Goal: Transaction & Acquisition: Purchase product/service

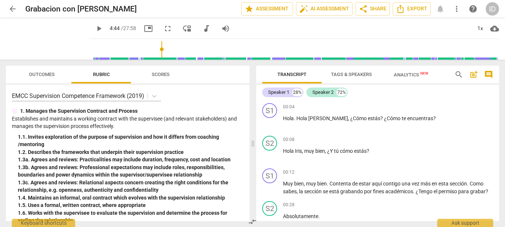
scroll to position [527, 0]
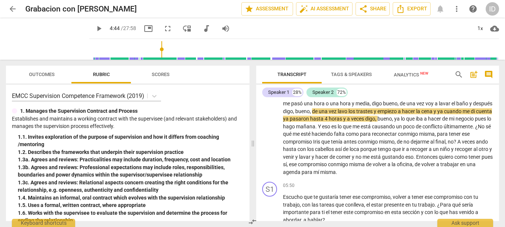
click at [94, 28] on span "play_arrow" at bounding box center [98, 28] width 9 height 9
type input "285"
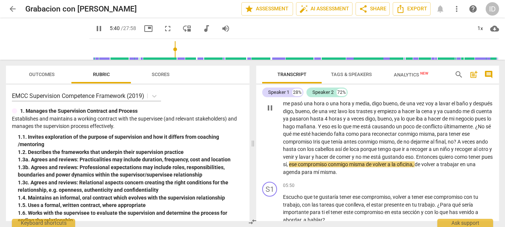
click at [468, 160] on span "tener" at bounding box center [474, 157] width 13 height 6
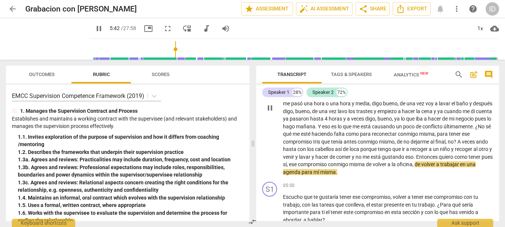
type input "343"
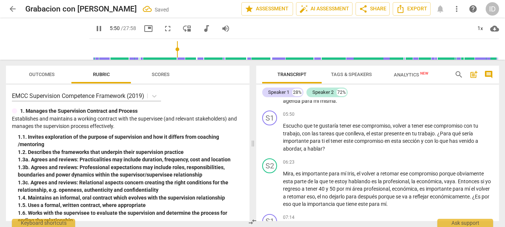
scroll to position [606, 0]
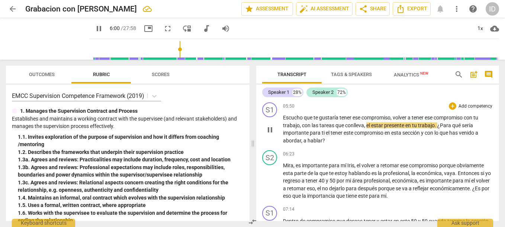
click at [352, 125] on span "conlleva" at bounding box center [354, 126] width 19 height 6
type input "362"
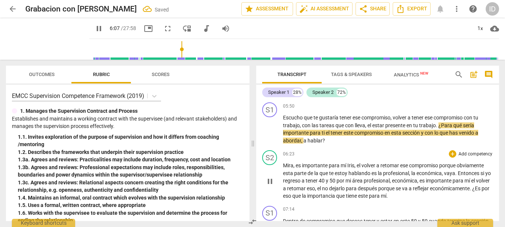
click at [363, 160] on div "06:23 + Add competency keyboard_arrow_right Mira , es importante para mí [PERSO…" at bounding box center [388, 176] width 210 height 50
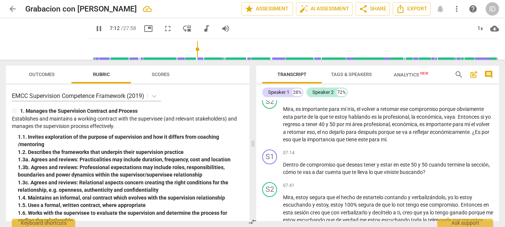
scroll to position [679, 0]
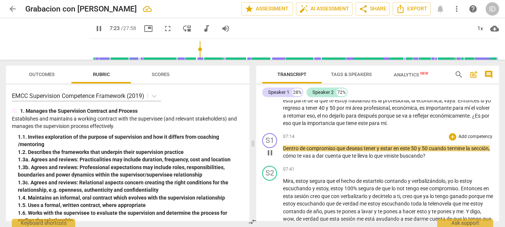
click at [305, 149] on span "de" at bounding box center [303, 149] width 7 height 6
type input "445"
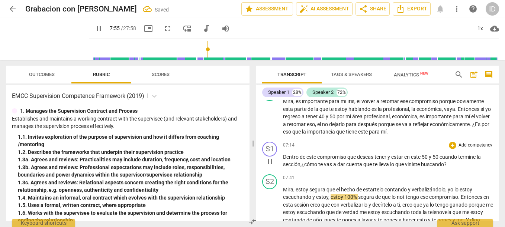
scroll to position [712, 0]
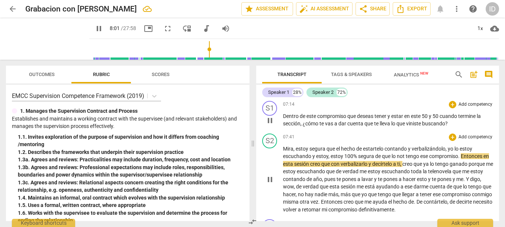
click at [405, 156] on span "not" at bounding box center [401, 156] width 9 height 6
type input "483"
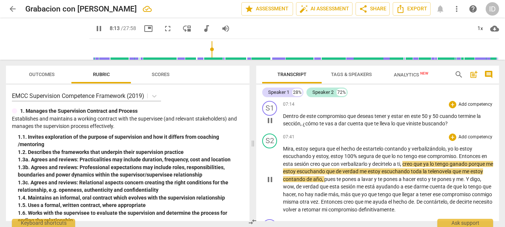
drag, startPoint x: 330, startPoint y: 148, endPoint x: 342, endPoint y: 140, distance: 14.9
click at [342, 140] on div "07:41 + Add competency keyboard_arrow_right" at bounding box center [388, 137] width 210 height 7
drag, startPoint x: 331, startPoint y: 149, endPoint x: 321, endPoint y: 142, distance: 12.8
click at [321, 142] on div "07:41 + Add competency keyboard_arrow_right Mira , estoy segura que el hecho de…" at bounding box center [388, 174] width 210 height 80
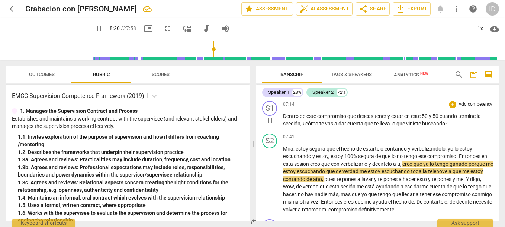
type input "501"
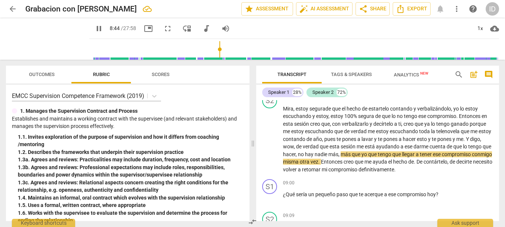
scroll to position [760, 0]
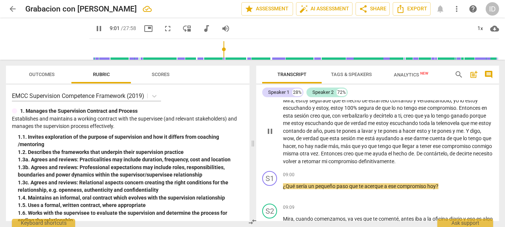
click at [358, 161] on span "compromiso" at bounding box center [343, 162] width 30 height 6
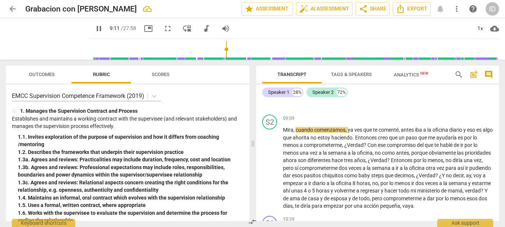
scroll to position [857, 0]
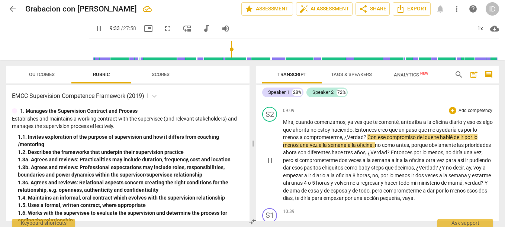
click at [453, 138] on span "hablé" at bounding box center [447, 138] width 14 height 6
type input "575"
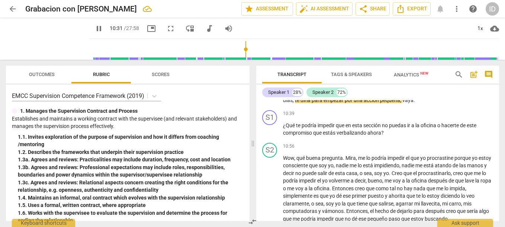
scroll to position [922, 0]
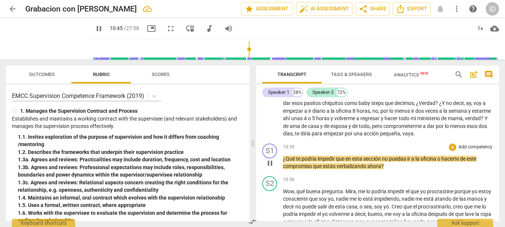
click at [373, 159] on span "sección" at bounding box center [372, 159] width 19 height 6
type input "647"
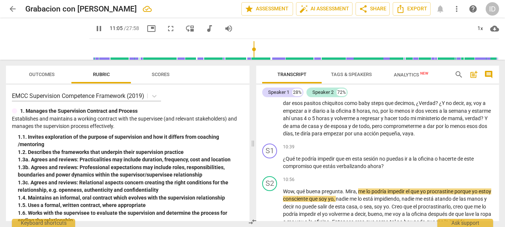
click at [496, 146] on div "S1 play_arrow pause 00:04 + Add competency keyboard_arrow_right Hola . [PERSON_…" at bounding box center [377, 160] width 243 height 121
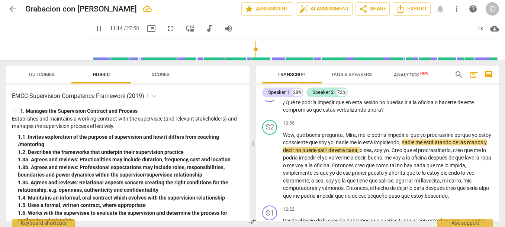
scroll to position [986, 0]
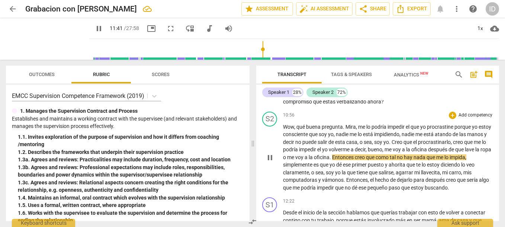
click at [332, 157] on span "." at bounding box center [330, 158] width 3 height 6
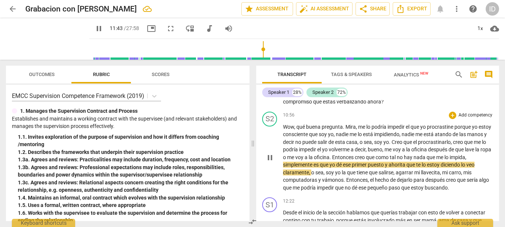
click at [355, 156] on span "Entonces" at bounding box center [343, 158] width 23 height 6
click at [329, 158] on span "oficina" at bounding box center [322, 158] width 16 height 6
type input "706"
click at [353, 157] on span "entonces" at bounding box center [341, 158] width 21 height 6
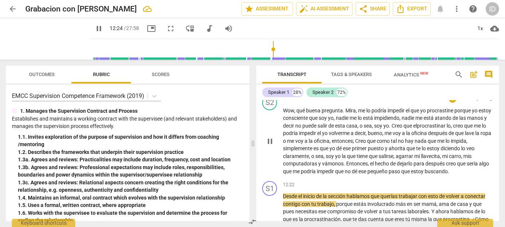
scroll to position [1019, 0]
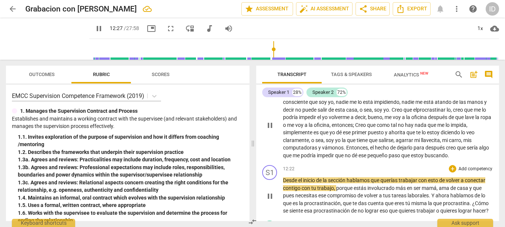
click at [338, 178] on span "sección" at bounding box center [337, 181] width 19 height 6
type input "748"
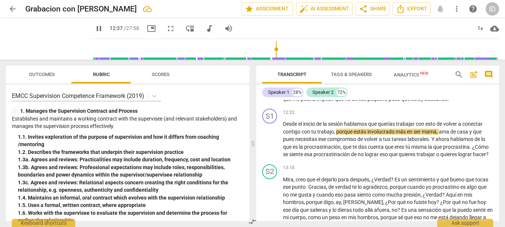
scroll to position [1091, 0]
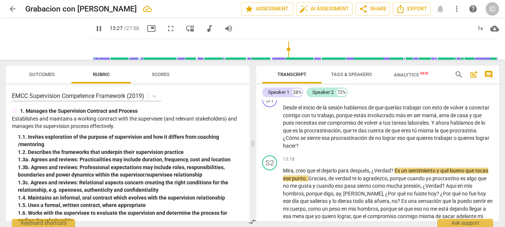
click at [499, 154] on div "Transcript Tags & Speakers Analytics New search post_add comment Speaker 1 28% …" at bounding box center [379, 144] width 252 height 168
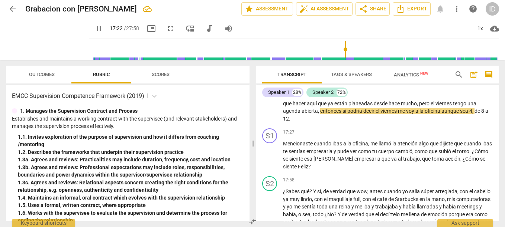
scroll to position [1399, 0]
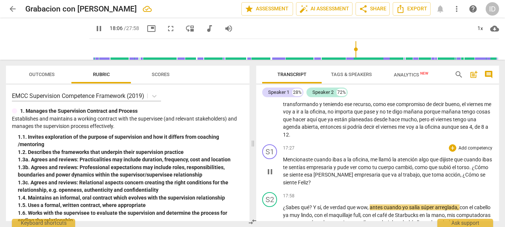
click at [308, 186] on span "Feliz" at bounding box center [303, 183] width 10 height 6
type input "1088"
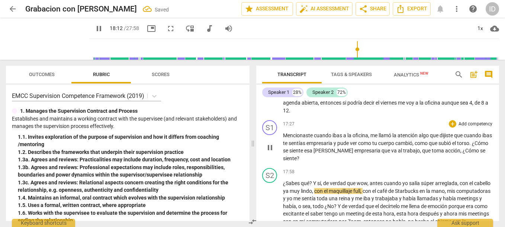
scroll to position [1455, 0]
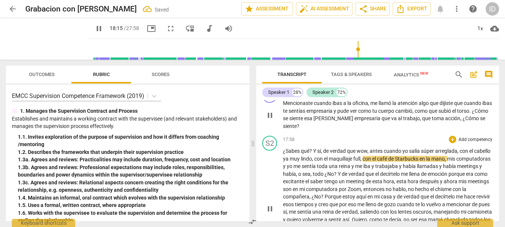
click at [284, 154] on span "¿Sabes" at bounding box center [292, 151] width 18 height 6
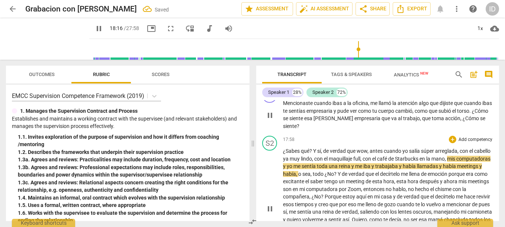
type input "1097"
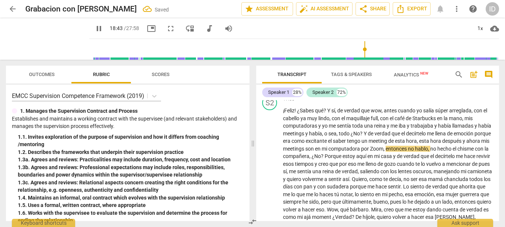
scroll to position [1512, 0]
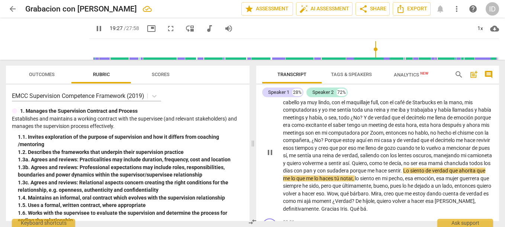
click at [410, 174] on span "siento" at bounding box center [417, 171] width 15 height 6
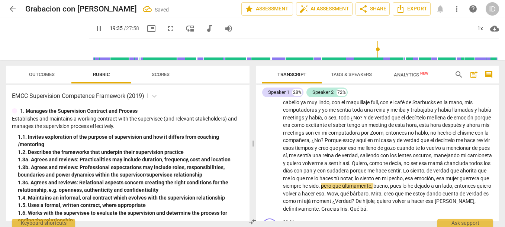
scroll to position [1568, 0]
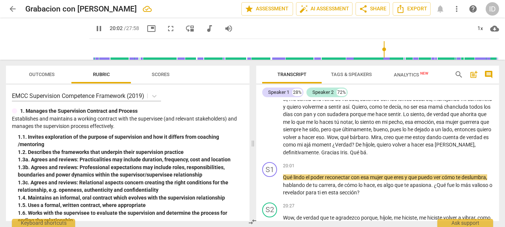
click at [366, 156] on span "bá" at bounding box center [363, 153] width 6 height 6
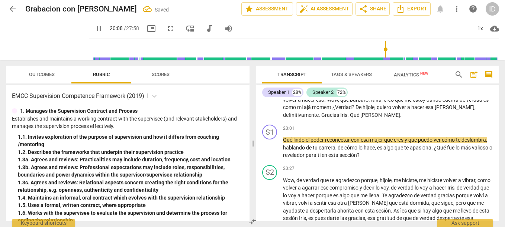
scroll to position [1614, 0]
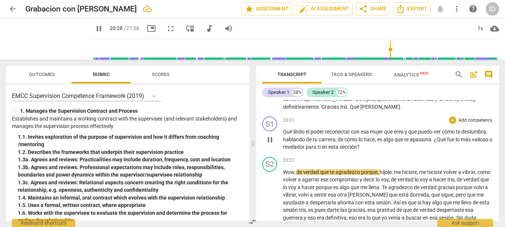
click at [357, 150] on span "sección" at bounding box center [347, 147] width 17 height 6
type input "1230"
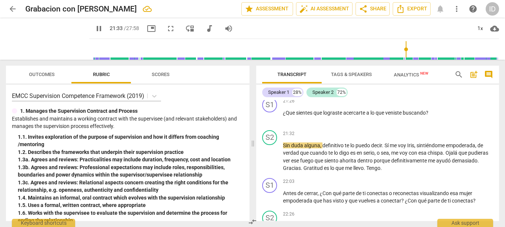
scroll to position [1784, 0]
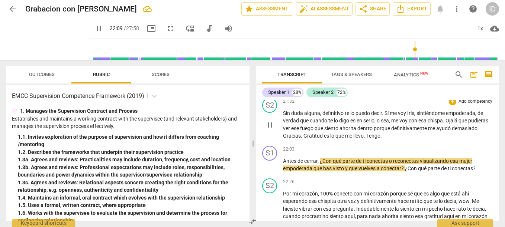
click at [412, 140] on p "Sin duda alguna , definitivo te lo puedo decir . Sí me voy [PERSON_NAME] , sint…" at bounding box center [388, 125] width 210 height 30
type input "1330"
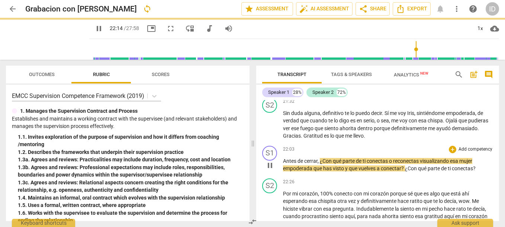
click at [282, 173] on div "S1 play_arrow pause" at bounding box center [272, 159] width 21 height 27
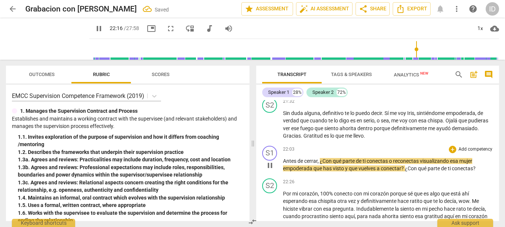
click at [283, 164] on span "Antes" at bounding box center [290, 161] width 14 height 6
type input "1338"
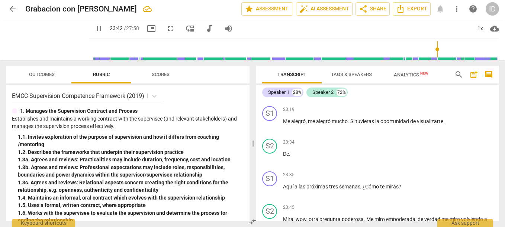
scroll to position [1944, 0]
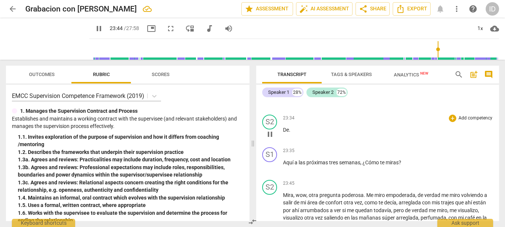
click at [291, 134] on p "De ." at bounding box center [388, 130] width 210 height 8
type input "1426"
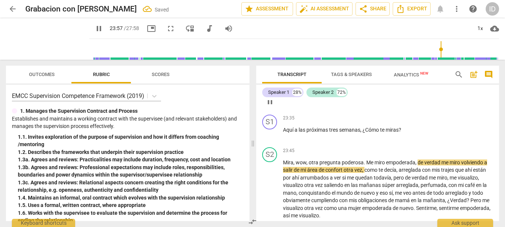
click at [444, 100] on span "." at bounding box center [443, 97] width 1 height 6
type input "1439"
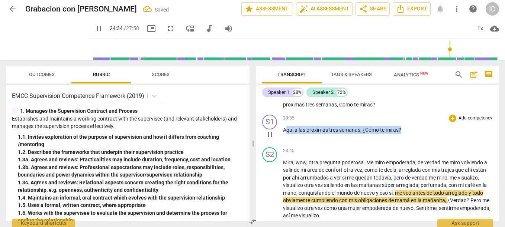
drag, startPoint x: 403, startPoint y: 153, endPoint x: 307, endPoint y: 143, distance: 96.4
click at [286, 142] on div "23:35 + Add competency keyboard_arrow_right Aquí a las próximas tres semanas , …" at bounding box center [388, 128] width 210 height 27
copy p "quí a las próximas tres semanas , ¿Cómo te miras ?"
type input "1478"
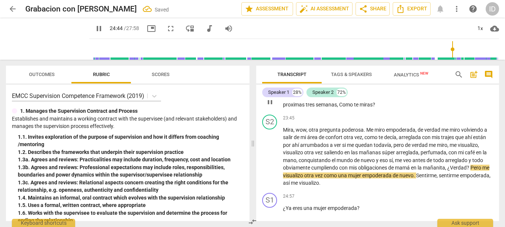
drag, startPoint x: 294, startPoint y: 130, endPoint x: 277, endPoint y: 134, distance: 17.5
click at [277, 112] on div "S1 play_arrow pause 23:19 + Add competency keyboard_arrow_right Me alegró , me …" at bounding box center [377, 95] width 243 height 33
drag, startPoint x: 288, startPoint y: 126, endPoint x: 389, endPoint y: 127, distance: 101.5
click at [389, 109] on p "Me alegró , me alegró mucho . Si tuvieras la oportunidad de visualizarte . De a…" at bounding box center [388, 101] width 210 height 15
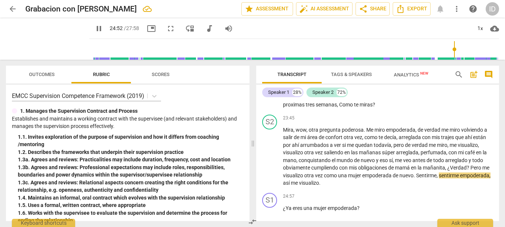
drag, startPoint x: 295, startPoint y: 127, endPoint x: 397, endPoint y: 127, distance: 101.5
click at [397, 109] on p "Me alegró , me alegró mucho . Si tuvieras la oportunidad de visualizarte . De a…" at bounding box center [388, 101] width 210 height 15
type input "1497"
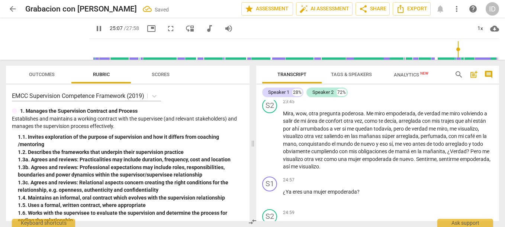
scroll to position [2137, 0]
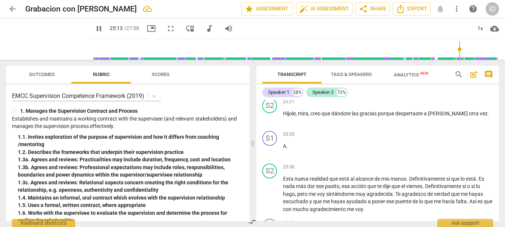
click at [427, 91] on span "sección" at bounding box center [418, 88] width 17 height 6
type input "1515"
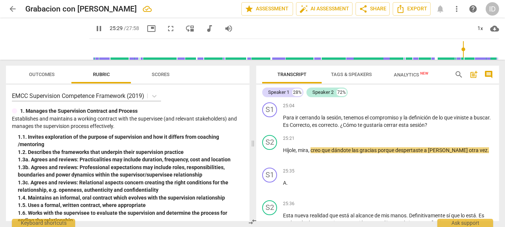
scroll to position [2123, 0]
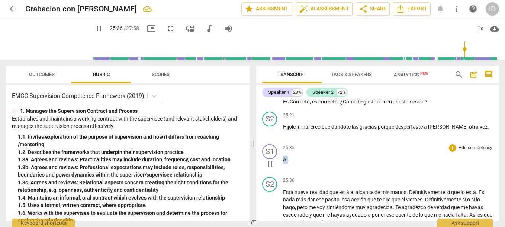
drag, startPoint x: 289, startPoint y: 182, endPoint x: 282, endPoint y: 181, distance: 7.1
click at [282, 174] on div "S1 play_arrow pause 25:35 + Add competency keyboard_arrow_right A ." at bounding box center [377, 158] width 243 height 33
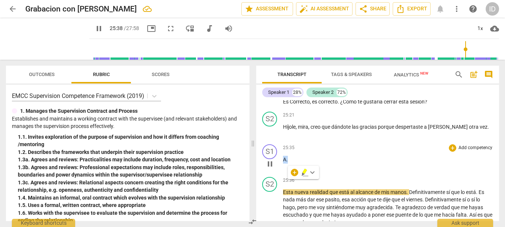
type input "1538"
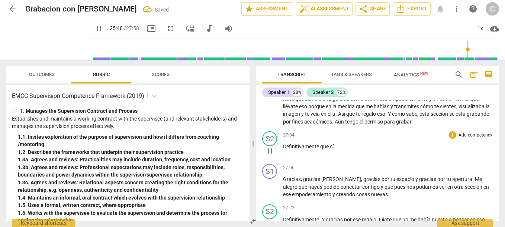
scroll to position [2260, 0]
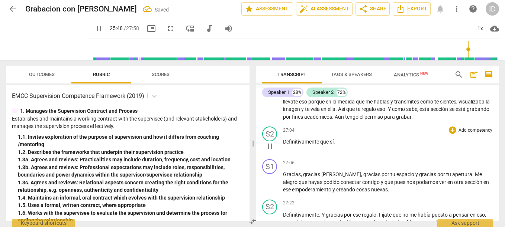
drag, startPoint x: 283, startPoint y: 181, endPoint x: 359, endPoint y: 171, distance: 76.2
click at [359, 173] on div "S1 play_arrow pause 00:04 + Add competency keyboard_arrow_right Hola . [PERSON_…" at bounding box center [377, 160] width 243 height 121
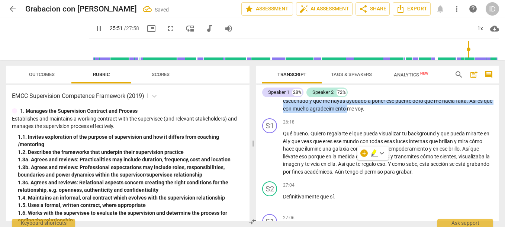
scroll to position [2158, 0]
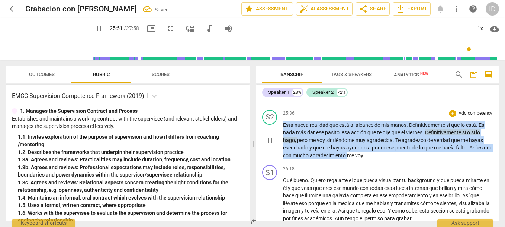
click at [417, 160] on p "Esta nueva realidad que está al alcance de mis manos . Definitivamente sí que l…" at bounding box center [388, 141] width 210 height 38
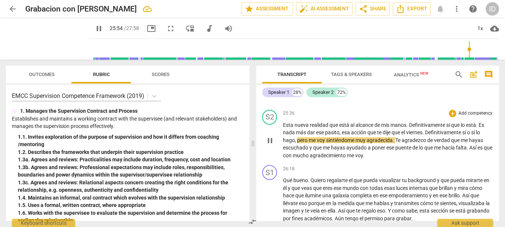
drag, startPoint x: 282, startPoint y: 145, endPoint x: 304, endPoint y: 154, distance: 23.7
click at [304, 154] on div "S2 play_arrow pause 25:36 + Add competency keyboard_arrow_right Esta nueva real…" at bounding box center [377, 135] width 243 height 56
drag, startPoint x: 282, startPoint y: 145, endPoint x: 298, endPoint y: 155, distance: 18.4
click at [307, 157] on div "S2 play_arrow pause 25:36 + Add competency keyboard_arrow_right Esta nueva real…" at bounding box center [377, 135] width 243 height 56
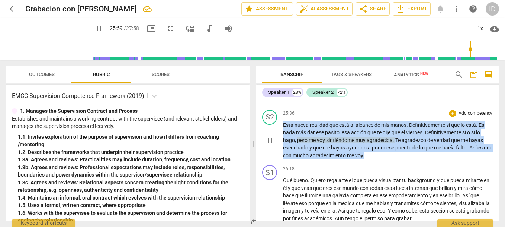
drag, startPoint x: 284, startPoint y: 146, endPoint x: 374, endPoint y: 179, distance: 95.9
click at [374, 160] on p "Esta nueva realidad que está al alcance de mis manos . Definitivamente sí que l…" at bounding box center [388, 141] width 210 height 38
copy p "Esta nueva realidad que está al alcance de mis manos . Definitivamente sí que l…"
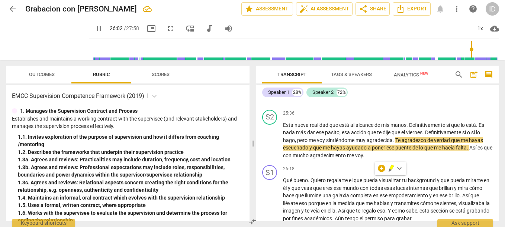
click at [487, 96] on span "." at bounding box center [487, 93] width 1 height 6
type input "1569"
paste p
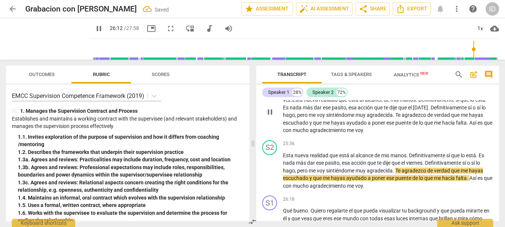
click at [463, 115] on span ".Esta nueva realidad que está al alcance de mis manos. Definitivamente sí que l…" at bounding box center [387, 115] width 209 height 36
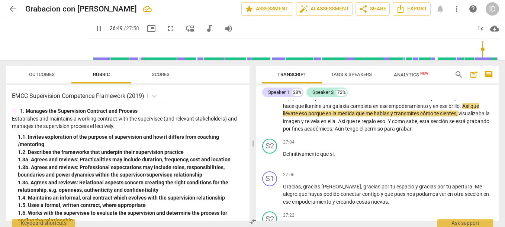
scroll to position [2319, 0]
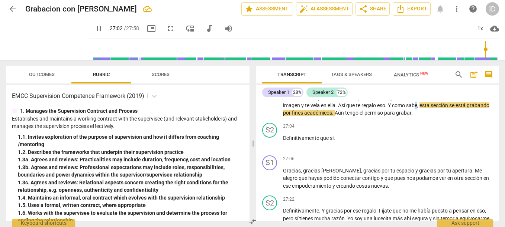
click at [417, 109] on span "sabe" at bounding box center [411, 106] width 11 height 6
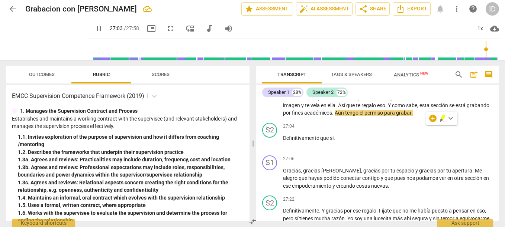
click at [435, 120] on div "S1 play_arrow pause 26:18 + Add competency keyboard_arrow_right Qué bueno . Qui…" at bounding box center [377, 88] width 243 height 63
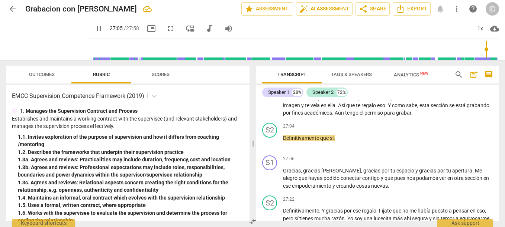
click at [417, 109] on span "sabe" at bounding box center [411, 106] width 11 height 6
type input "1626"
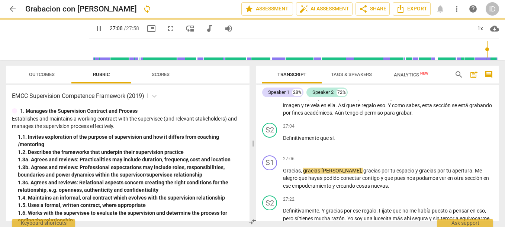
click at [451, 109] on span "sección" at bounding box center [442, 106] width 19 height 6
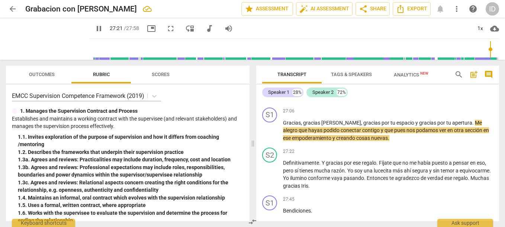
scroll to position [2375, 0]
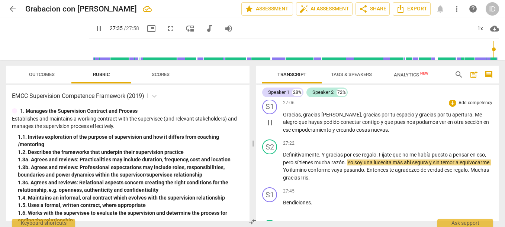
click at [465, 125] on span "sección" at bounding box center [474, 122] width 19 height 6
type input "1657"
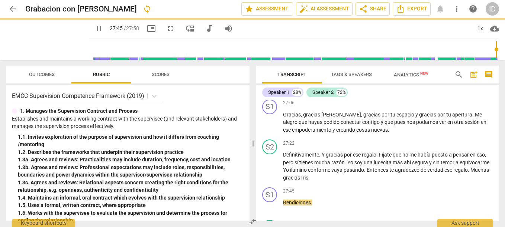
scroll to position [2487, 0]
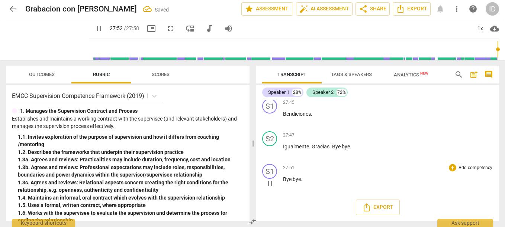
click at [282, 179] on div "play_arrow pause" at bounding box center [273, 184] width 19 height 10
click at [282, 177] on div "S1 play_arrow pause" at bounding box center [272, 177] width 21 height 27
click at [282, 179] on div "play_arrow pause" at bounding box center [273, 184] width 19 height 10
click at [284, 181] on span "Bye" at bounding box center [288, 180] width 10 height 6
type input "1676"
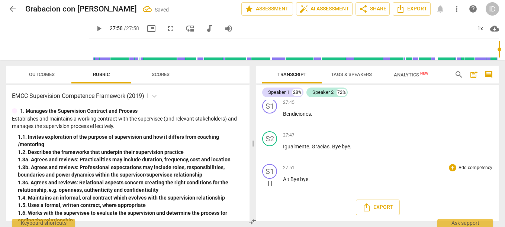
type input "1678"
click at [378, 11] on span "share Share" at bounding box center [373, 8] width 28 height 9
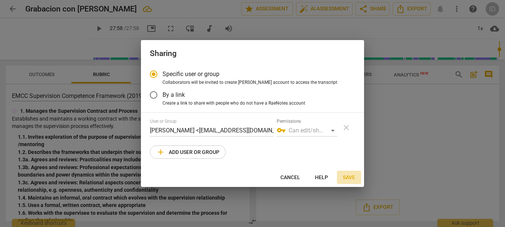
click at [347, 179] on span "Save" at bounding box center [349, 177] width 12 height 7
radio input "false"
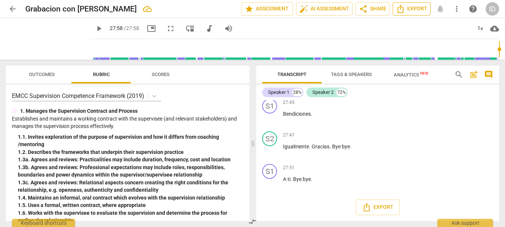
click at [420, 8] on span "Export" at bounding box center [411, 8] width 31 height 9
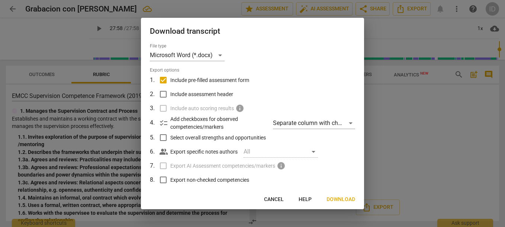
click at [333, 200] on span "Download" at bounding box center [340, 199] width 29 height 7
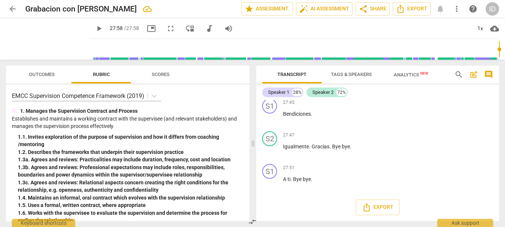
click at [504, 164] on div "Transcript Tags & Speakers Analytics New search post_add comment Speaker 1 28% …" at bounding box center [379, 144] width 252 height 168
click at [374, 11] on span "share Share" at bounding box center [373, 8] width 28 height 9
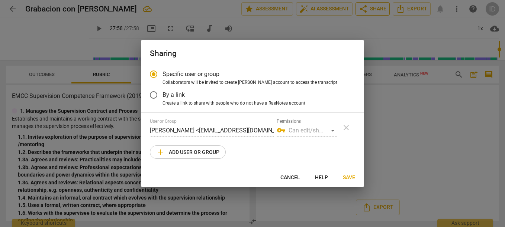
radio input "false"
click at [157, 94] on input "By a link" at bounding box center [154, 95] width 18 height 18
radio input "false"
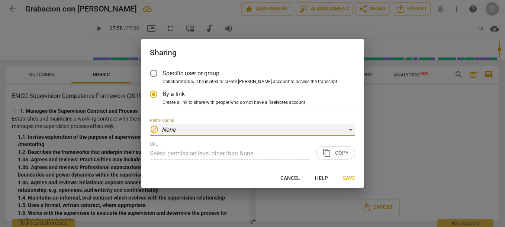
click at [349, 129] on div "block None" at bounding box center [252, 130] width 205 height 12
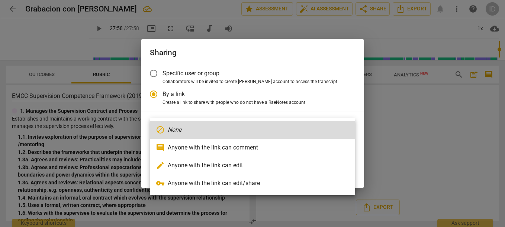
click at [349, 104] on div at bounding box center [252, 113] width 505 height 227
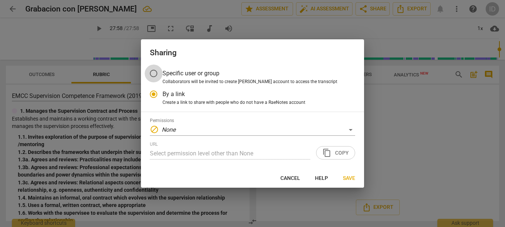
click at [153, 74] on input "Specific user or group" at bounding box center [154, 74] width 18 height 18
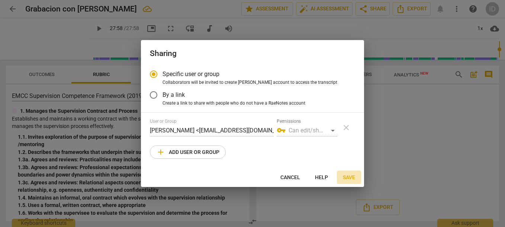
click at [344, 175] on span "Save" at bounding box center [349, 177] width 12 height 7
radio input "false"
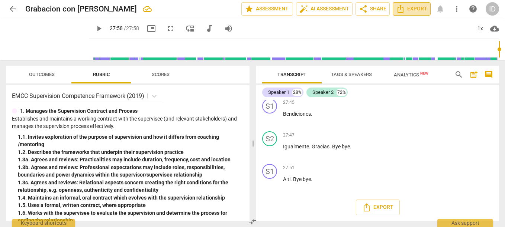
click at [411, 12] on span "Export" at bounding box center [411, 8] width 31 height 9
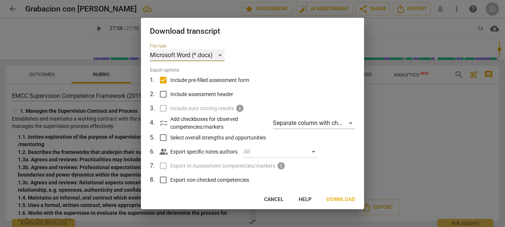
click at [220, 55] on div "Microsoft Word (*.docx)" at bounding box center [187, 55] width 75 height 12
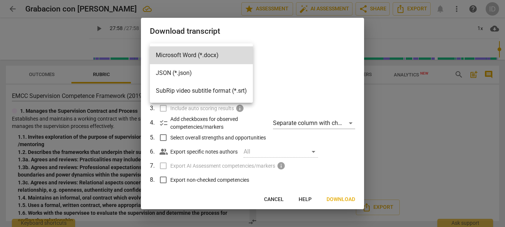
click at [231, 34] on div at bounding box center [252, 113] width 505 height 227
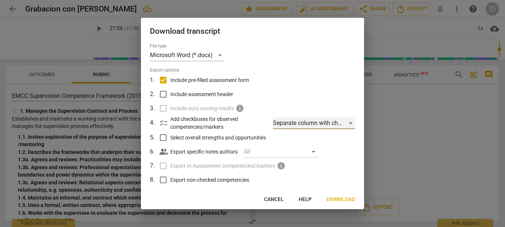
click at [346, 122] on div "Separate column with check marks" at bounding box center [314, 123] width 82 height 12
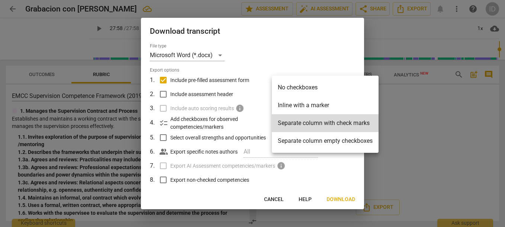
click at [337, 47] on div at bounding box center [252, 113] width 505 height 227
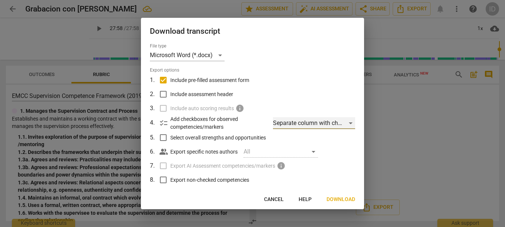
click at [349, 123] on div "Separate column with check marks" at bounding box center [314, 123] width 82 height 12
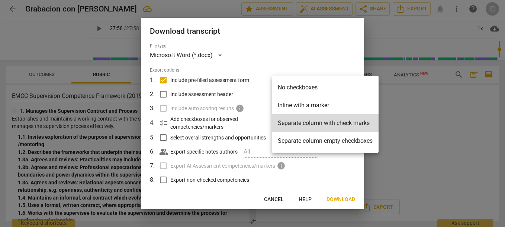
click at [440, 107] on div at bounding box center [252, 113] width 505 height 227
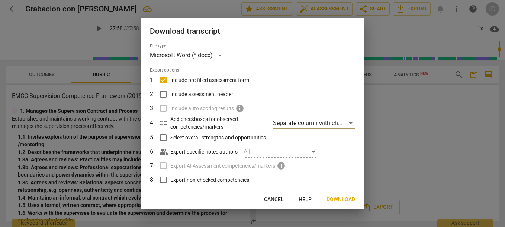
click at [269, 203] on span "Cancel" at bounding box center [274, 199] width 20 height 7
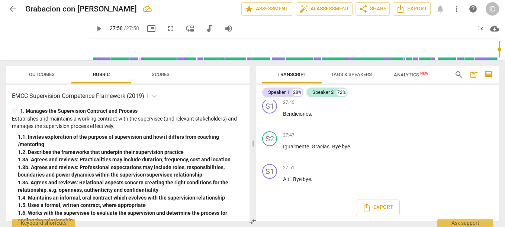
click at [497, 29] on span "cloud_download" at bounding box center [494, 28] width 9 height 9
click at [341, 25] on div at bounding box center [252, 113] width 505 height 227
click at [376, 209] on span "Export" at bounding box center [377, 207] width 31 height 9
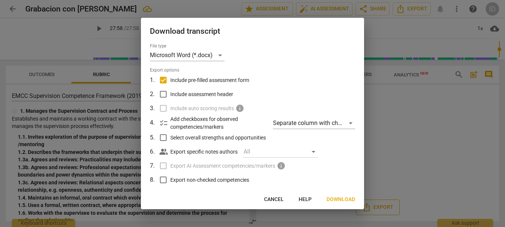
type input "1678"
click at [341, 195] on button "Download" at bounding box center [340, 199] width 41 height 13
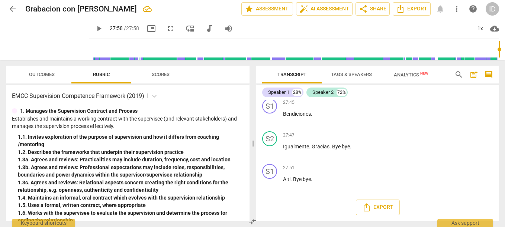
click at [502, 115] on div "Transcript Tags & Speakers Analytics New search post_add comment Speaker 1 28% …" at bounding box center [379, 144] width 252 height 168
click at [12, 7] on span "arrow_back" at bounding box center [12, 8] width 9 height 9
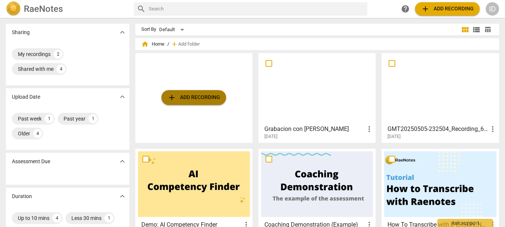
click at [201, 100] on span "add Add recording" at bounding box center [193, 97] width 53 height 9
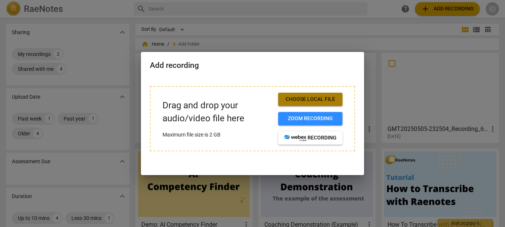
click at [323, 103] on span "Choose local file" at bounding box center [310, 99] width 52 height 7
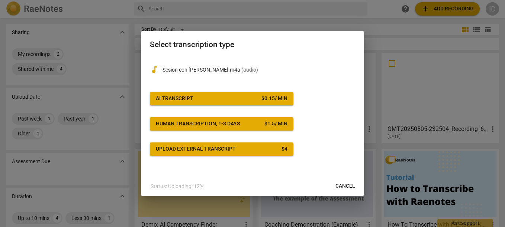
click at [228, 96] on span "AI Transcript $ 0.15 / min" at bounding box center [222, 98] width 132 height 7
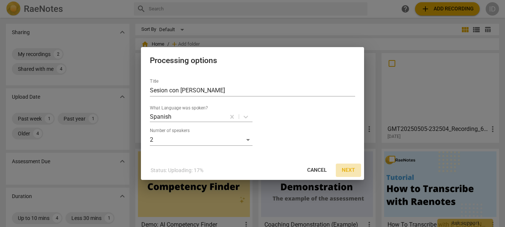
click at [349, 171] on span "Next" at bounding box center [348, 170] width 13 height 7
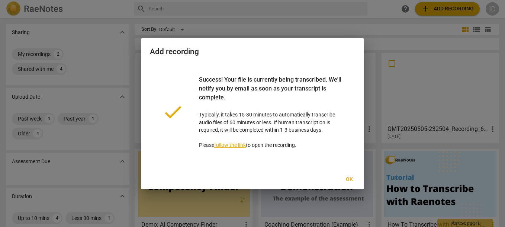
click at [350, 180] on span "Ok" at bounding box center [349, 179] width 12 height 7
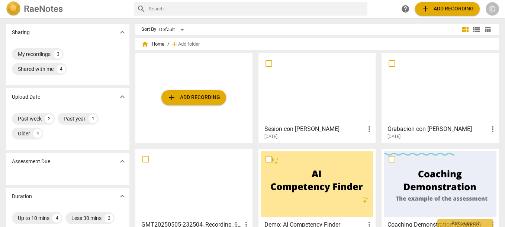
click at [341, 107] on div at bounding box center [317, 89] width 112 height 66
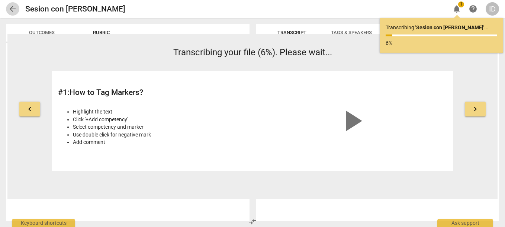
click at [12, 12] on span "arrow_back" at bounding box center [12, 8] width 9 height 9
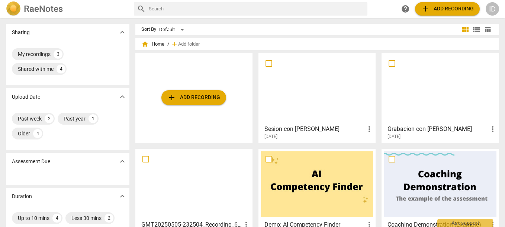
click at [318, 98] on div at bounding box center [317, 89] width 112 height 66
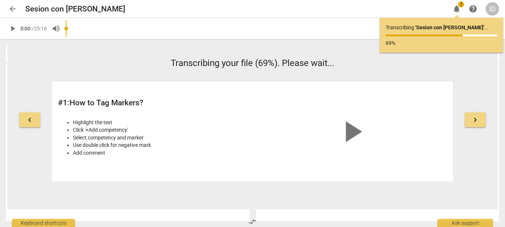
click at [356, 128] on span "play_arrow" at bounding box center [352, 132] width 36 height 36
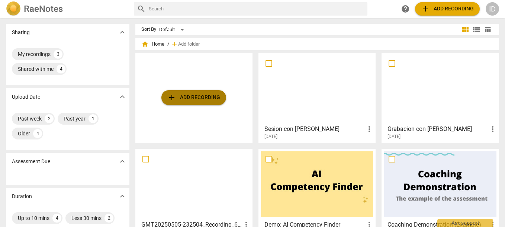
click at [195, 98] on span "add Add recording" at bounding box center [193, 97] width 53 height 9
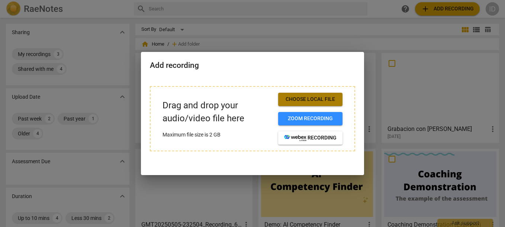
click at [300, 98] on span "Choose local file" at bounding box center [310, 99] width 52 height 7
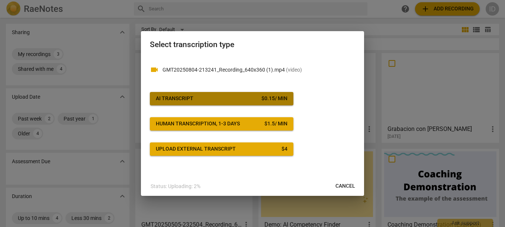
click at [248, 100] on span "AI Transcript $ 0.15 / min" at bounding box center [222, 98] width 132 height 7
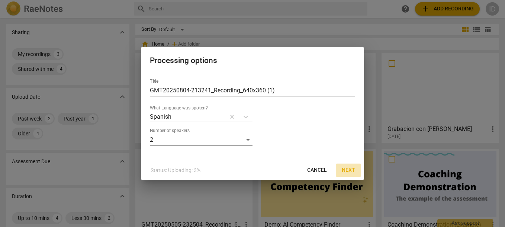
click at [347, 169] on span "Next" at bounding box center [348, 170] width 13 height 7
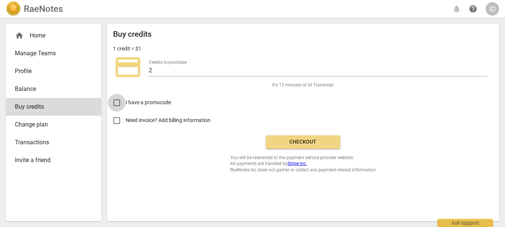
click at [117, 103] on input "I have a promocode" at bounding box center [117, 103] width 18 height 18
checkbox input "true"
click at [119, 120] on input "Need invoice? Add billing information" at bounding box center [117, 121] width 18 height 18
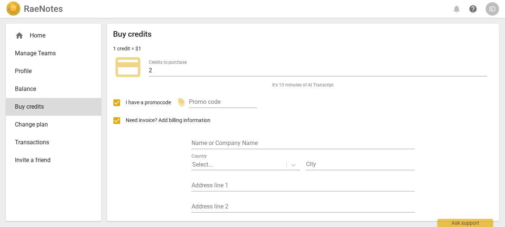
click at [114, 118] on input "Need invoice? Add billing information" at bounding box center [117, 121] width 18 height 18
checkbox input "false"
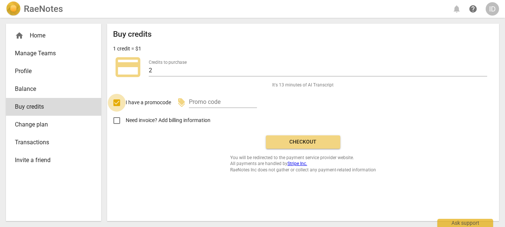
click at [115, 100] on input "I have a promocode" at bounding box center [117, 103] width 18 height 18
checkbox input "false"
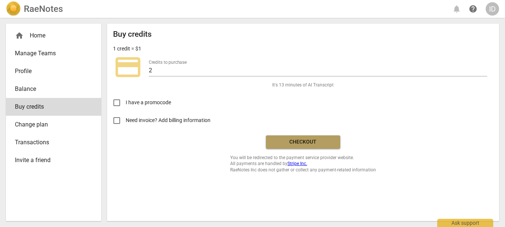
click at [300, 144] on span "Checkout" at bounding box center [303, 142] width 62 height 7
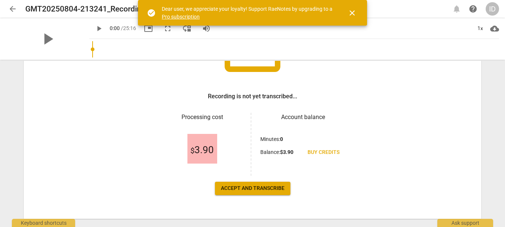
scroll to position [96, 0]
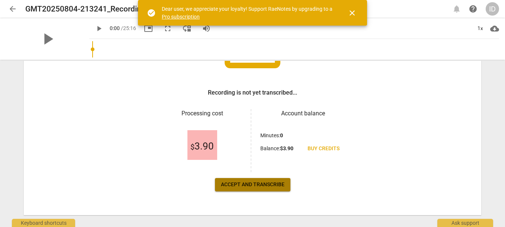
click at [223, 182] on span "Accept and transcribe" at bounding box center [253, 184] width 64 height 7
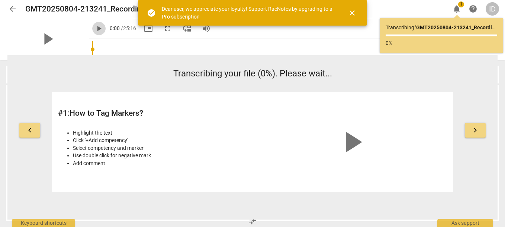
click at [94, 30] on span "play_arrow" at bounding box center [98, 28] width 9 height 9
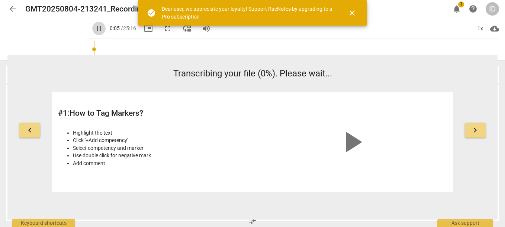
click at [94, 31] on span "pause" at bounding box center [98, 28] width 9 height 9
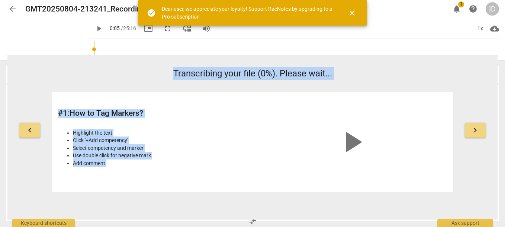
drag, startPoint x: 500, startPoint y: 53, endPoint x: 502, endPoint y: 69, distance: 15.8
click at [502, 69] on div "arrow_back GMT20250804-213241_Recording_640x360 (1) edit notifications 1 help I…" at bounding box center [252, 113] width 505 height 227
click at [390, 42] on input "range" at bounding box center [295, 50] width 407 height 24
click at [208, 49] on input "range" at bounding box center [295, 50] width 407 height 24
type input "163"
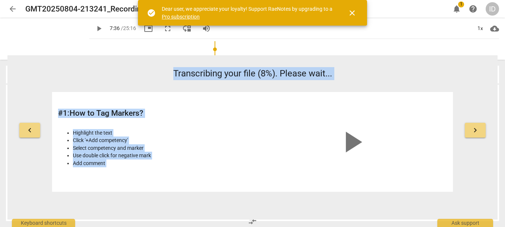
click at [128, 51] on input "range" at bounding box center [295, 50] width 407 height 24
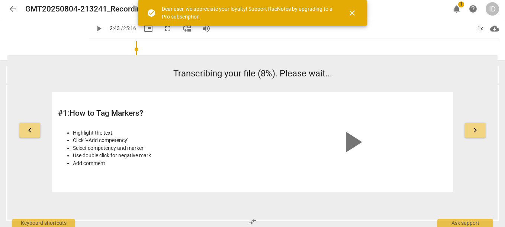
click at [381, 31] on div "play_arrow 2:43 / 25:16 picture_in_picture fullscreen move_down volume_up 1x cl…" at bounding box center [294, 28] width 410 height 21
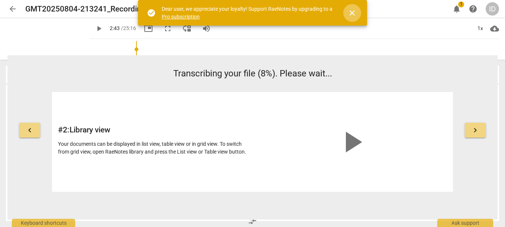
click at [352, 10] on span "close" at bounding box center [351, 13] width 9 height 9
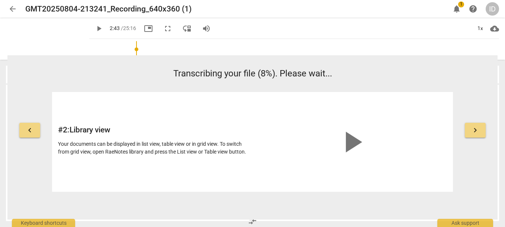
click at [11, 9] on span "arrow_back" at bounding box center [12, 8] width 9 height 9
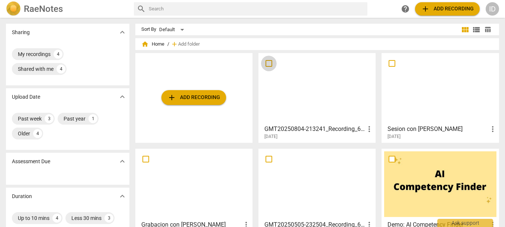
click at [269, 65] on input "checkbox" at bounding box center [269, 63] width 16 height 9
checkbox input "false"
click at [442, 9] on span "add Add recording" at bounding box center [447, 8] width 53 height 9
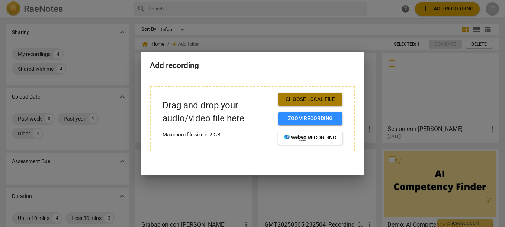
click at [300, 99] on span "Choose local file" at bounding box center [310, 99] width 52 height 7
click at [264, 18] on div at bounding box center [252, 113] width 505 height 227
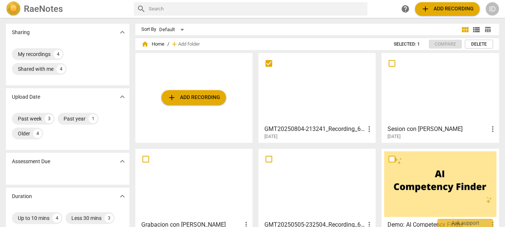
click at [271, 36] on div "Sort By Default view_module view_list table_chart home Home / add Add folder Se…" at bounding box center [320, 182] width 370 height 317
click at [367, 133] on span "more_vert" at bounding box center [369, 129] width 9 height 9
click at [321, 108] on div at bounding box center [252, 113] width 505 height 227
click at [282, 99] on div at bounding box center [317, 89] width 112 height 66
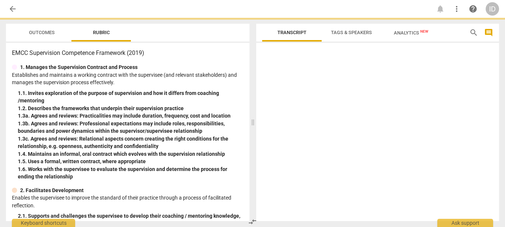
click at [282, 99] on div at bounding box center [377, 134] width 243 height 176
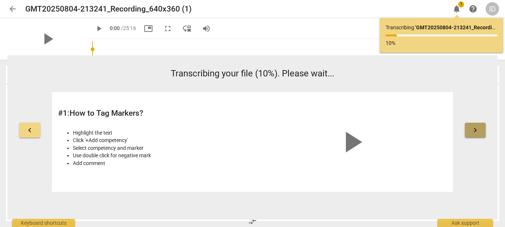
click at [466, 129] on button "keyboard_arrow_right" at bounding box center [475, 130] width 21 height 15
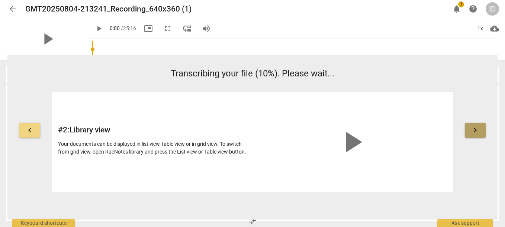
click at [466, 129] on button "keyboard_arrow_right" at bounding box center [475, 130] width 21 height 15
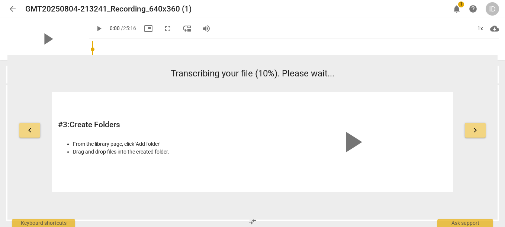
drag, startPoint x: 480, startPoint y: 142, endPoint x: 481, endPoint y: 174, distance: 32.0
click at [481, 174] on div "keyboard_arrow_left Transcribing your file (10%). Please wait... # 3 : Create F…" at bounding box center [252, 129] width 490 height 125
click at [477, 133] on span "keyboard_arrow_right" at bounding box center [474, 130] width 9 height 9
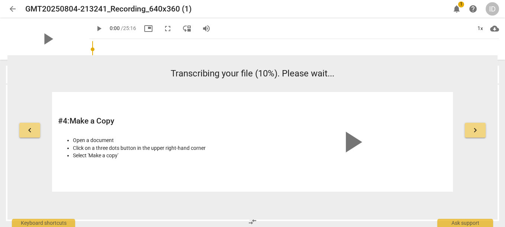
click at [477, 133] on span "keyboard_arrow_right" at bounding box center [474, 130] width 9 height 9
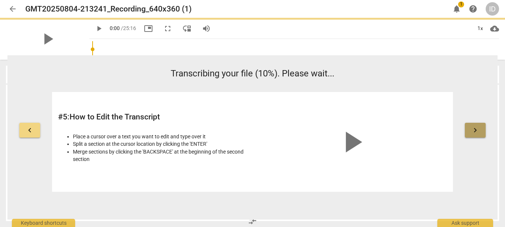
click at [477, 133] on span "keyboard_arrow_right" at bounding box center [474, 130] width 9 height 9
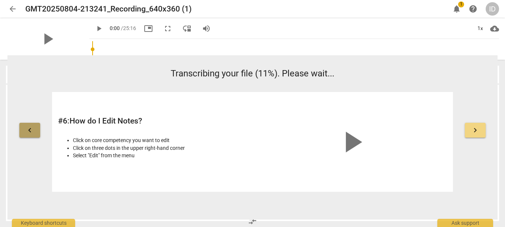
click at [23, 132] on button "keyboard_arrow_left" at bounding box center [29, 130] width 21 height 15
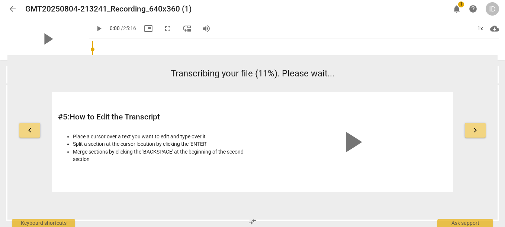
click at [308, 133] on div "play_arrow" at bounding box center [351, 142] width 191 height 88
click at [475, 125] on button "keyboard_arrow_right" at bounding box center [475, 130] width 21 height 15
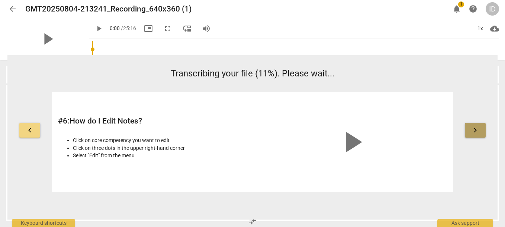
click at [475, 125] on button "keyboard_arrow_right" at bounding box center [475, 130] width 21 height 15
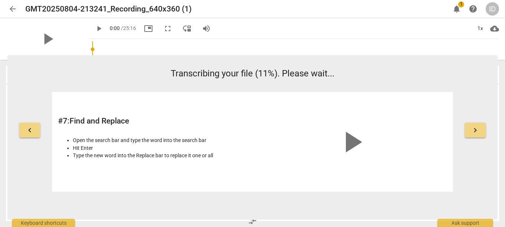
click at [475, 125] on button "keyboard_arrow_right" at bounding box center [475, 130] width 21 height 15
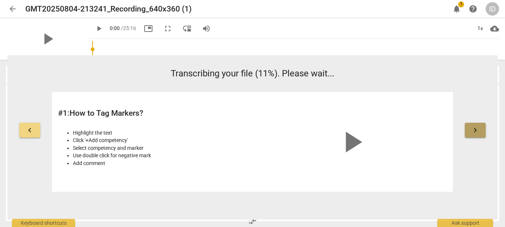
click at [475, 125] on button "keyboard_arrow_right" at bounding box center [475, 130] width 21 height 15
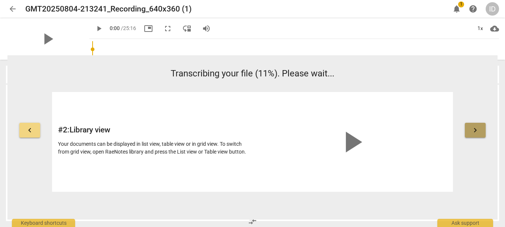
click at [475, 125] on button "keyboard_arrow_right" at bounding box center [475, 130] width 21 height 15
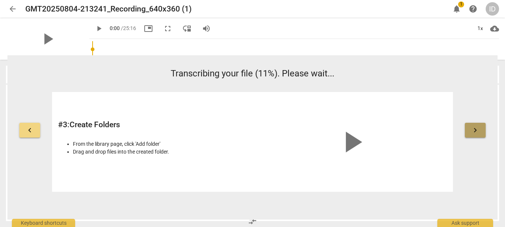
click at [475, 125] on button "keyboard_arrow_right" at bounding box center [475, 130] width 21 height 15
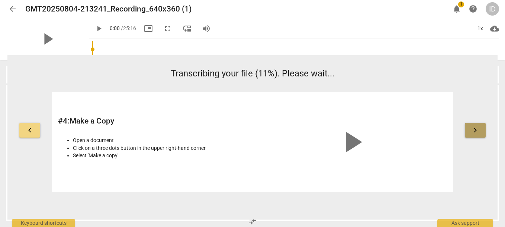
click at [475, 125] on button "keyboard_arrow_right" at bounding box center [475, 130] width 21 height 15
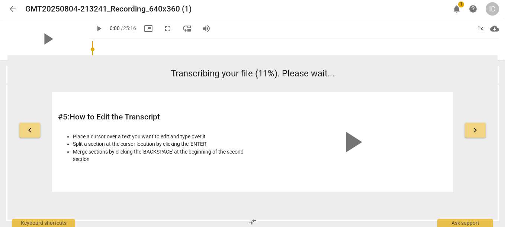
click at [475, 125] on button "keyboard_arrow_right" at bounding box center [475, 130] width 21 height 15
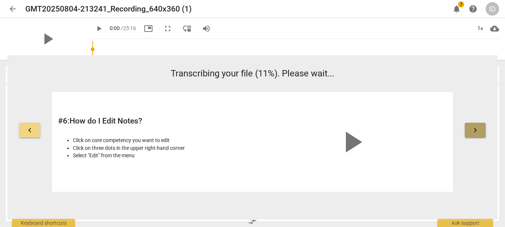
click at [475, 125] on button "keyboard_arrow_right" at bounding box center [475, 130] width 21 height 15
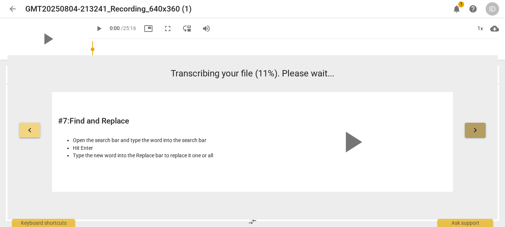
click at [475, 125] on button "keyboard_arrow_right" at bounding box center [475, 130] width 21 height 15
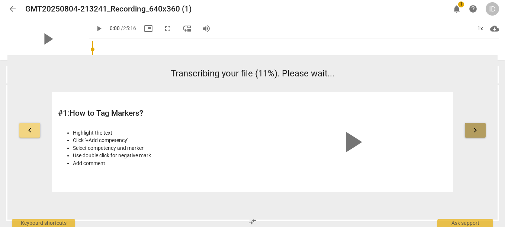
click at [475, 125] on button "keyboard_arrow_right" at bounding box center [475, 130] width 21 height 15
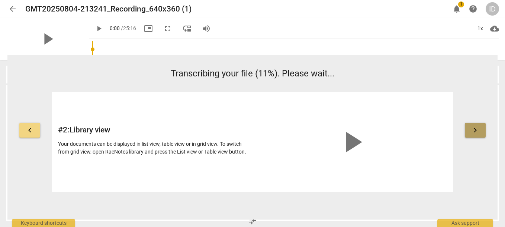
click at [475, 125] on button "keyboard_arrow_right" at bounding box center [475, 130] width 21 height 15
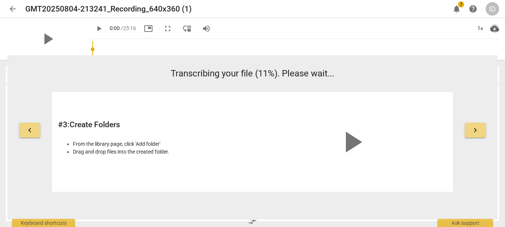
click at [493, 29] on span "cloud_download" at bounding box center [494, 28] width 9 height 9
click at [473, 135] on div at bounding box center [252, 113] width 505 height 227
click at [473, 134] on span "keyboard_arrow_right" at bounding box center [474, 130] width 9 height 9
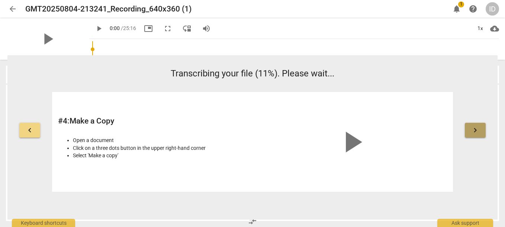
click at [467, 133] on button "keyboard_arrow_right" at bounding box center [475, 130] width 21 height 15
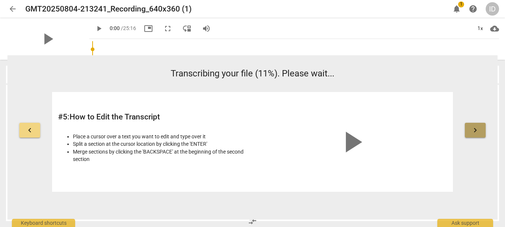
click at [478, 133] on button "keyboard_arrow_right" at bounding box center [475, 130] width 21 height 15
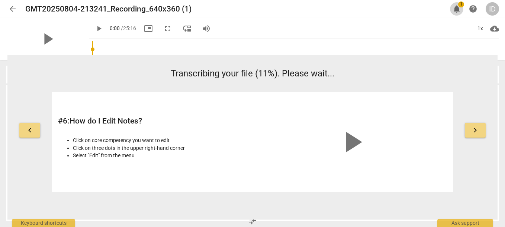
click at [454, 9] on span "notifications" at bounding box center [456, 8] width 9 height 9
